Goal: Information Seeking & Learning: Learn about a topic

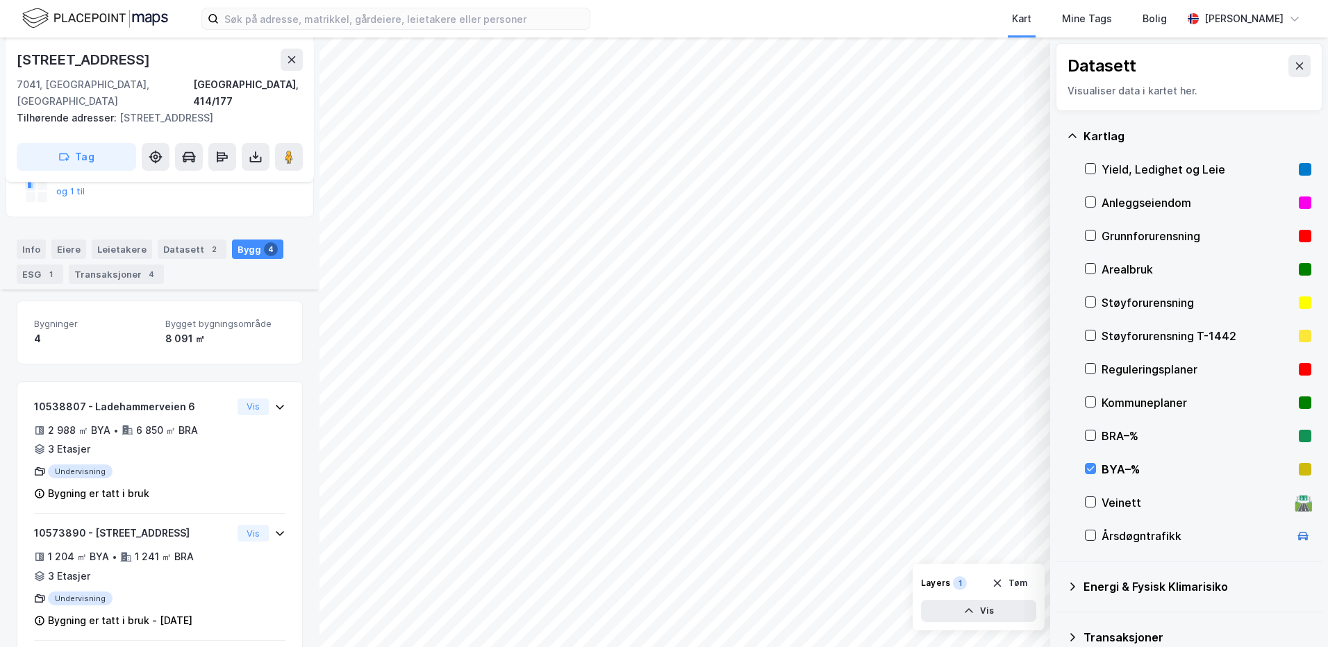
scroll to position [441, 0]
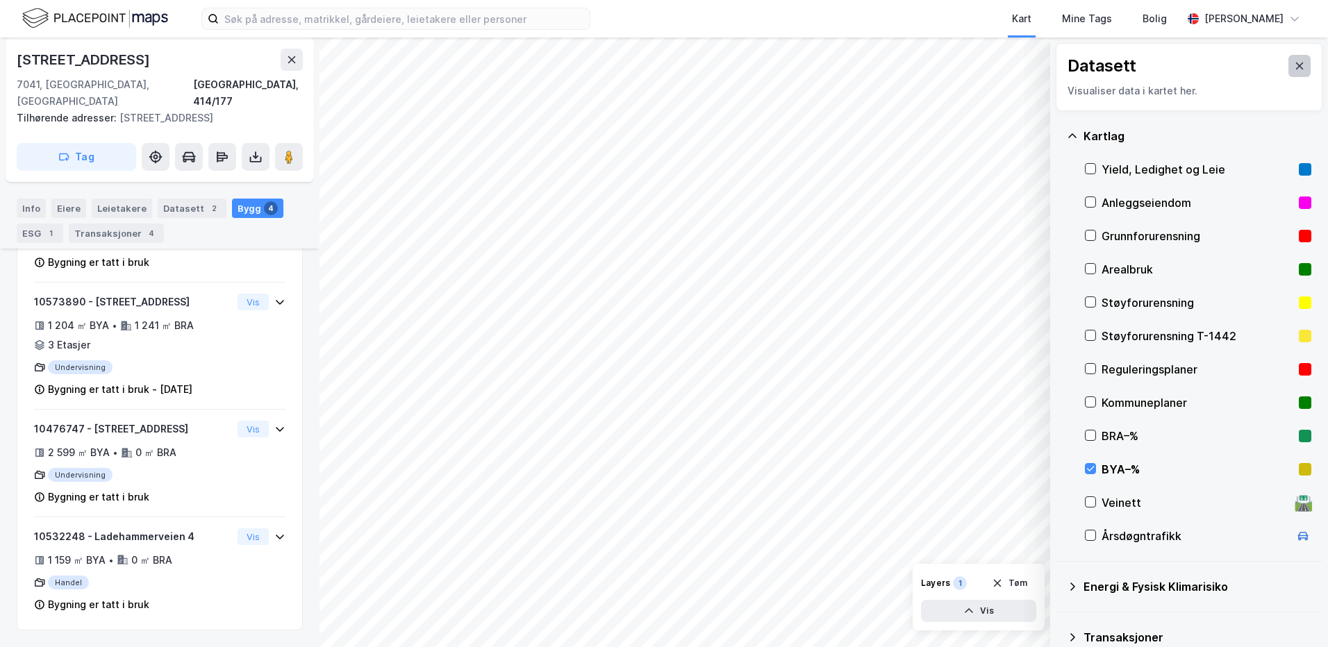
click at [1296, 63] on icon at bounding box center [1300, 66] width 8 height 7
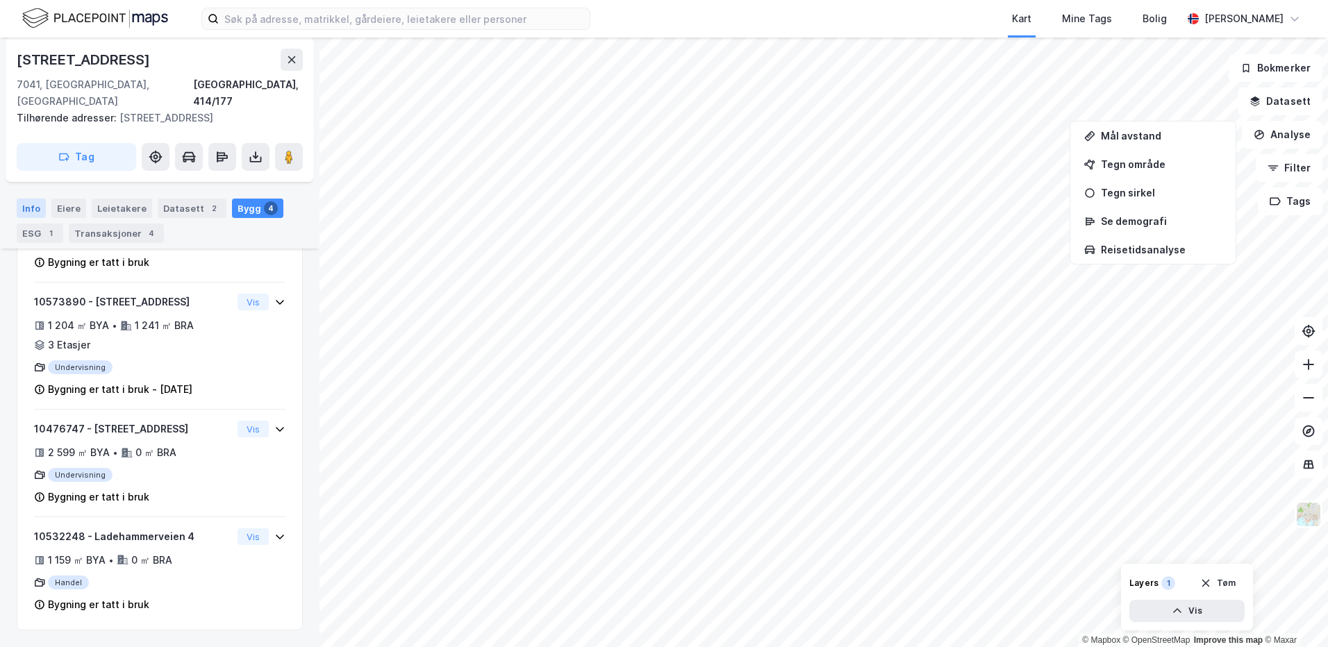
click at [31, 209] on div "Info" at bounding box center [31, 208] width 29 height 19
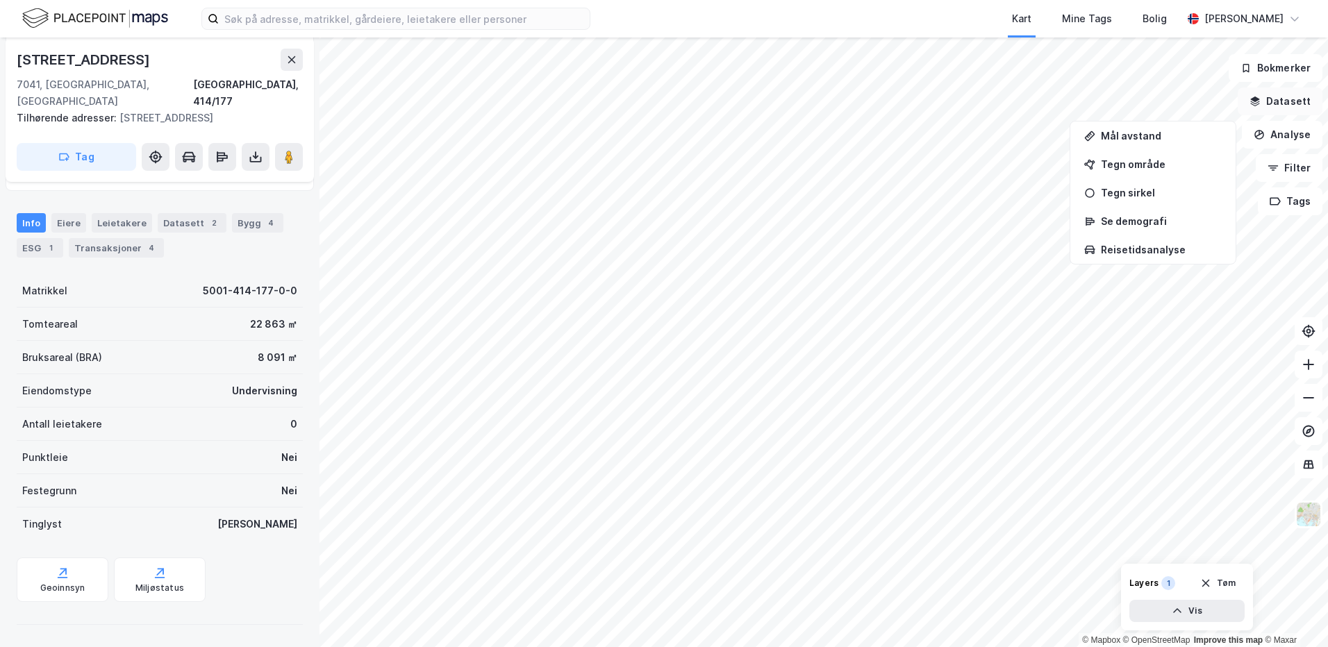
click at [1277, 109] on button "Datasett" at bounding box center [1280, 102] width 85 height 28
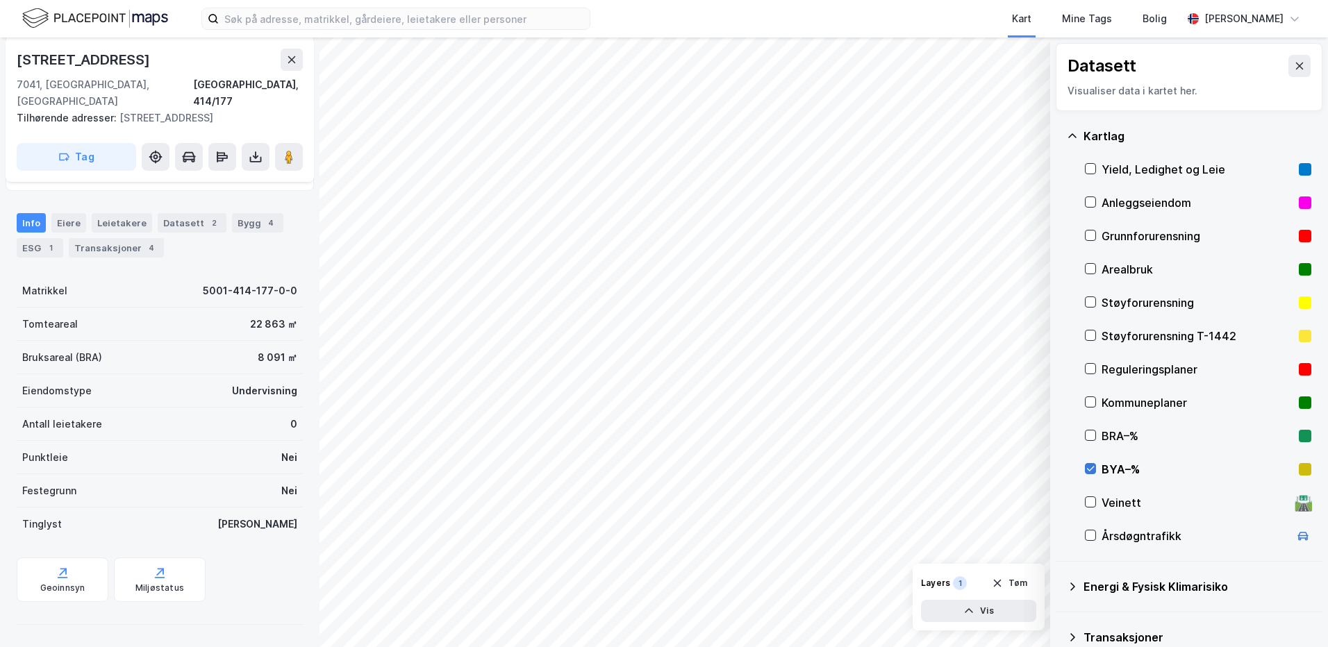
click at [1091, 467] on icon at bounding box center [1090, 469] width 10 height 10
click at [1294, 68] on icon at bounding box center [1299, 65] width 11 height 11
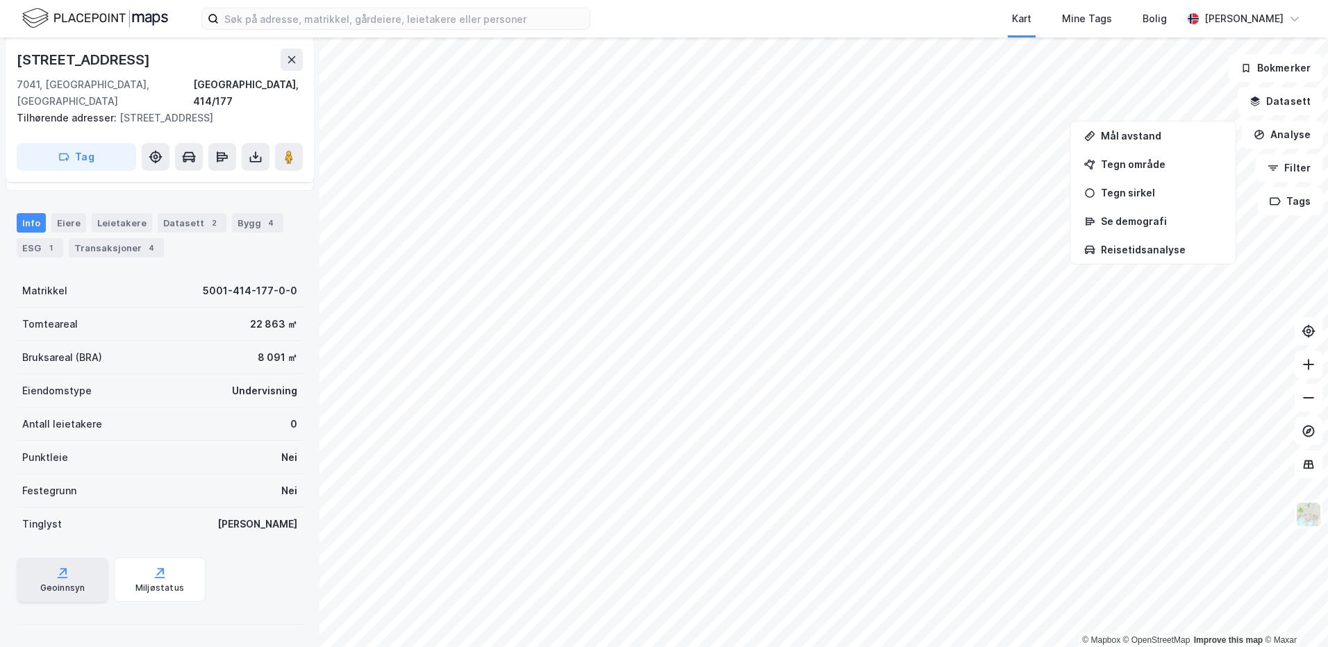
click at [56, 569] on icon at bounding box center [63, 573] width 14 height 14
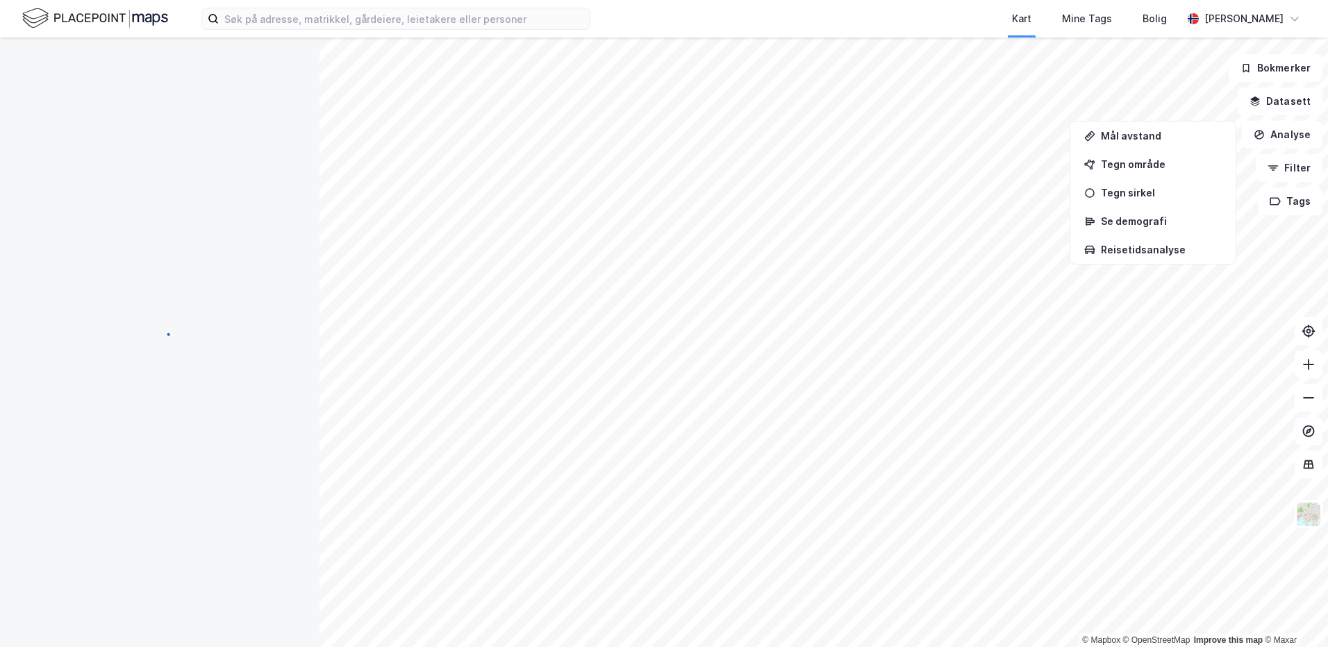
scroll to position [236, 0]
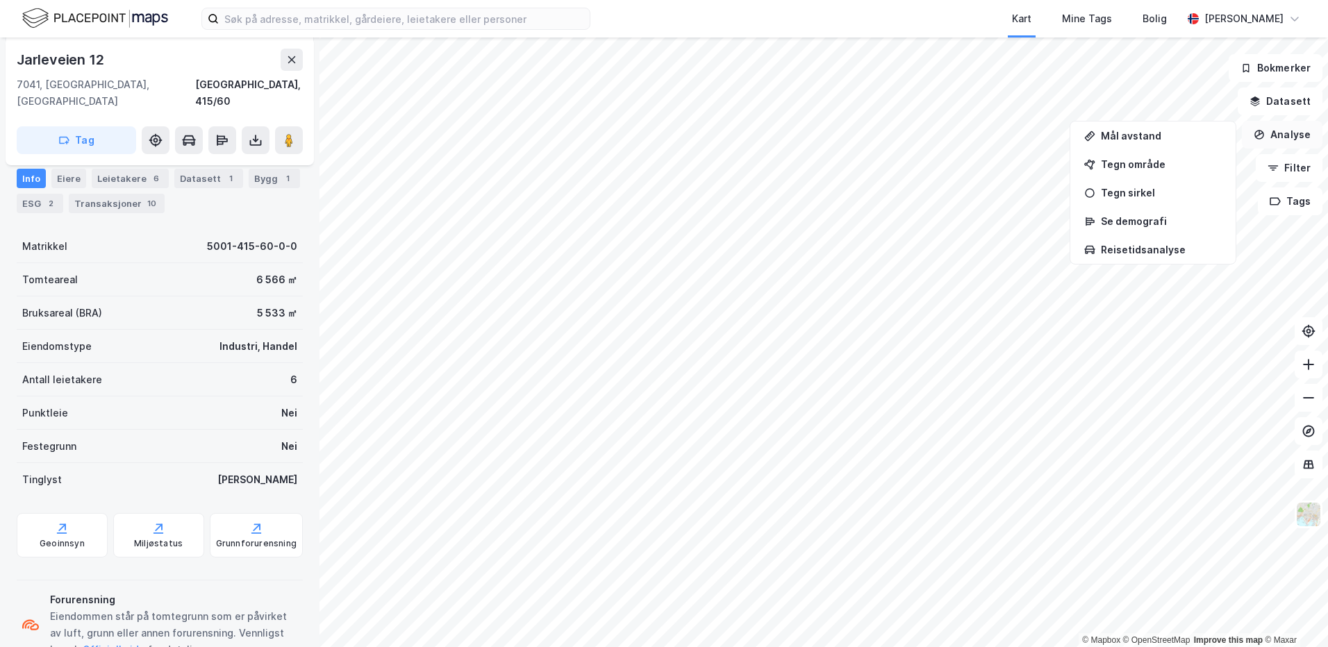
click at [1299, 135] on button "Analyse" at bounding box center [1282, 135] width 81 height 28
click at [1290, 102] on button "Datasett" at bounding box center [1280, 102] width 85 height 28
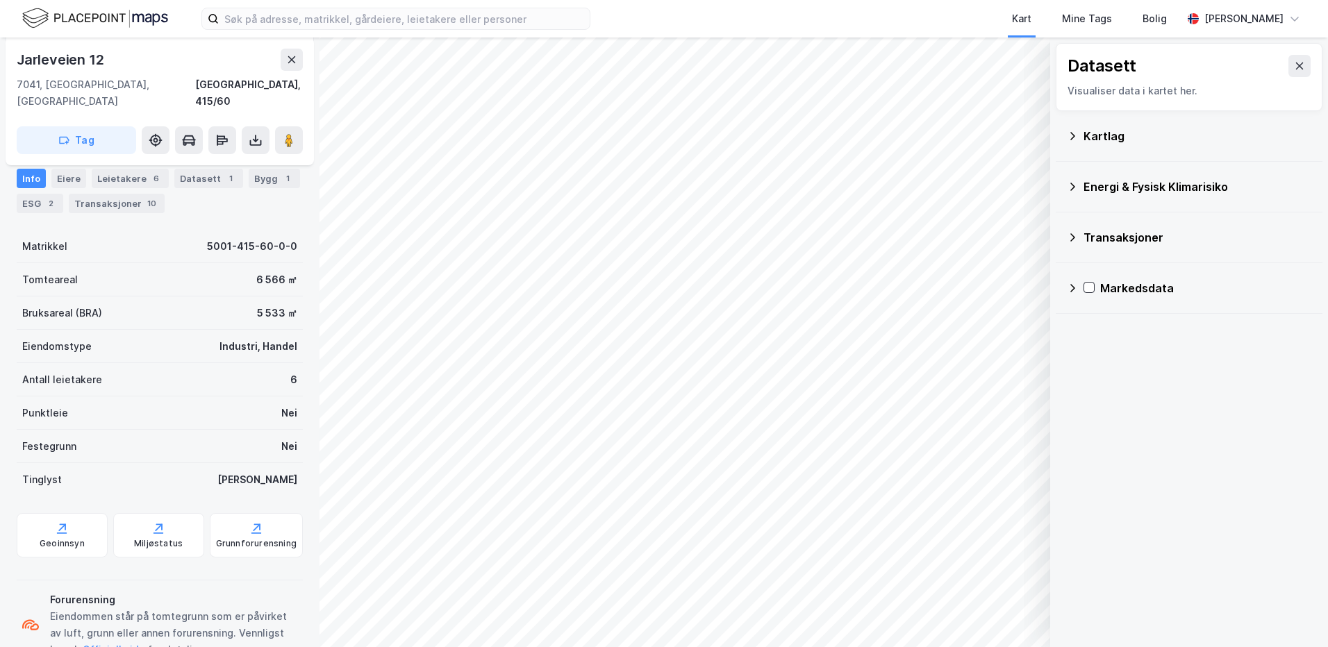
click at [1085, 147] on div "Kartlag" at bounding box center [1189, 135] width 244 height 33
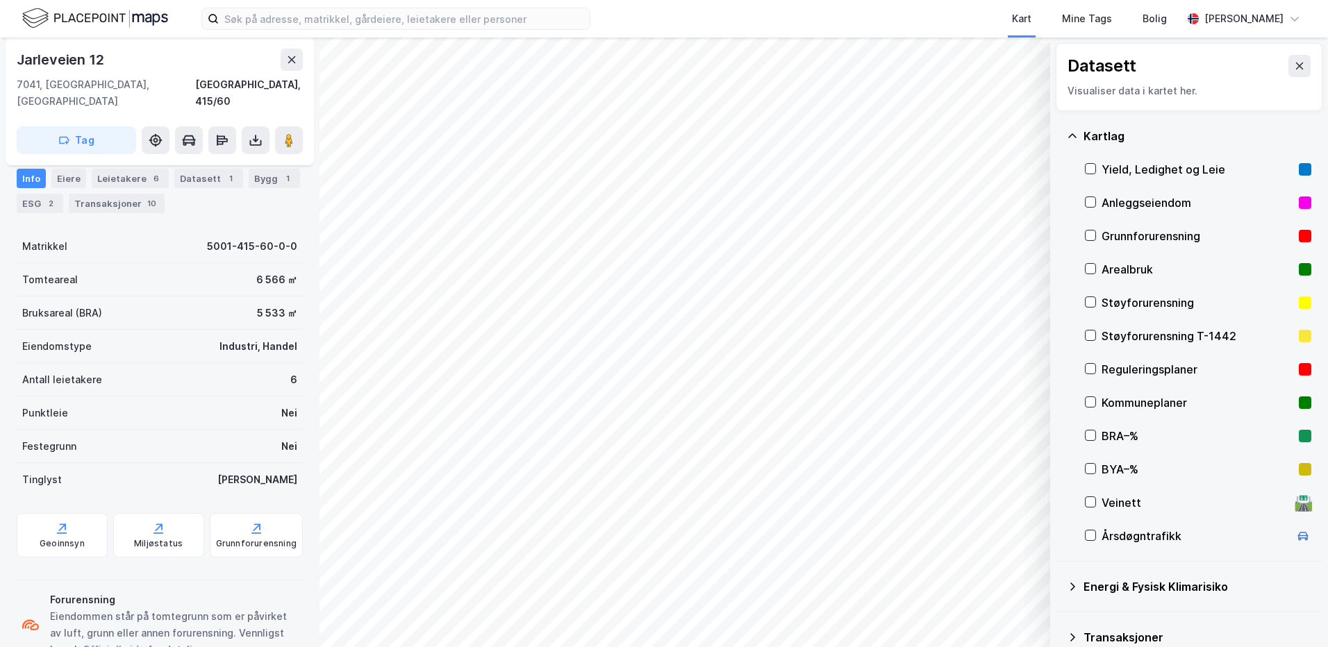
click at [1106, 470] on div "BYA–%" at bounding box center [1197, 469] width 192 height 17
